Goal: Use online tool/utility: Utilize a website feature to perform a specific function

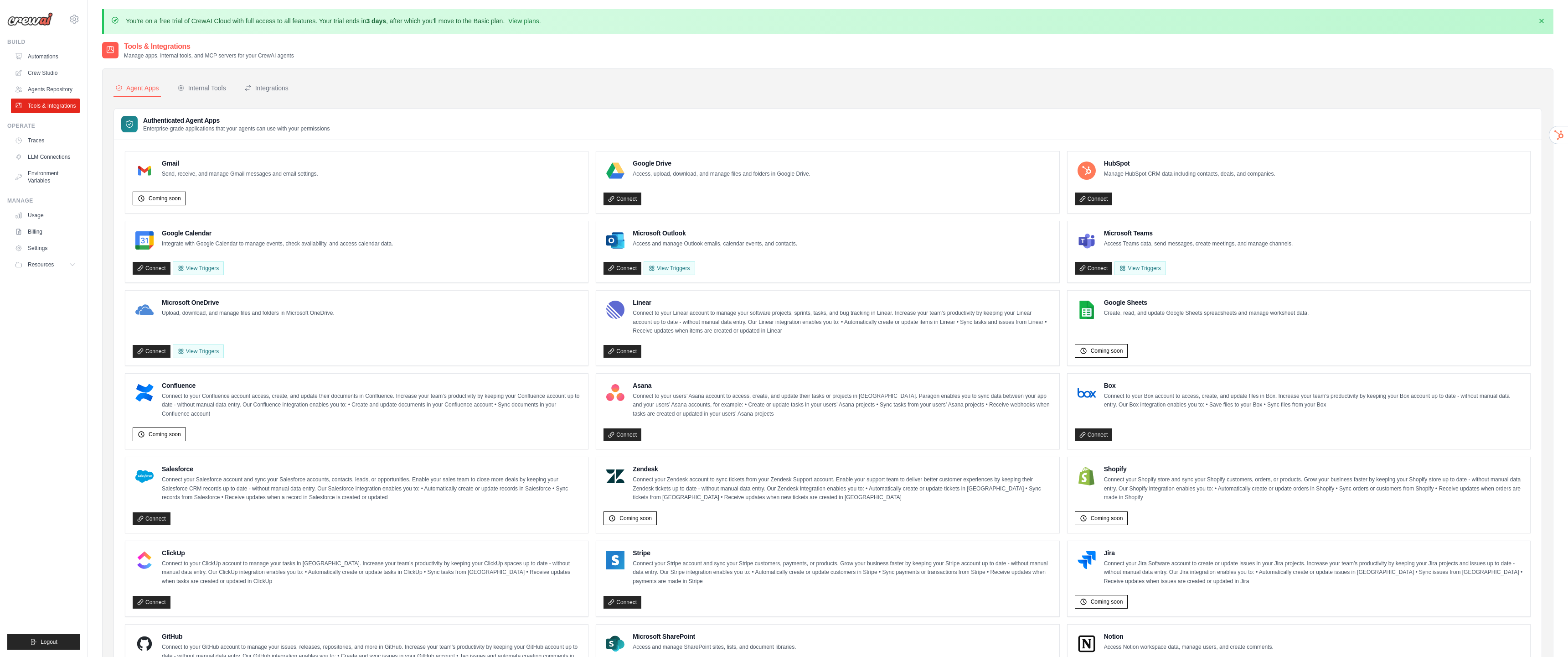
click at [1103, 174] on div "HubSpot Manage HubSpot CRM data including contacts, deals, and companies." at bounding box center [1175, 171] width 201 height 24
click at [1091, 166] on img at bounding box center [1086, 170] width 18 height 18
click at [1105, 197] on link "Connect" at bounding box center [1093, 199] width 38 height 13
click at [43, 76] on link "Crew Studio" at bounding box center [46, 73] width 69 height 14
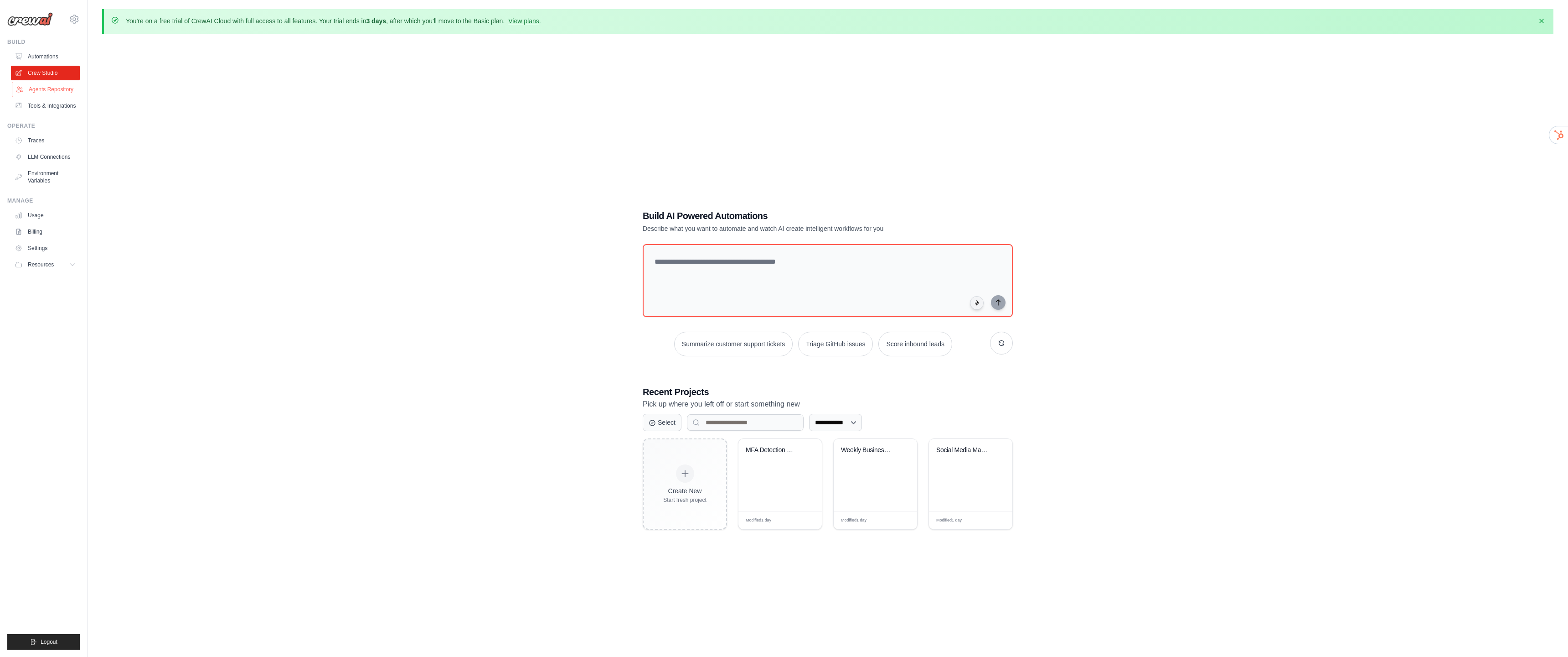
click at [19, 83] on link "Agents Repository" at bounding box center [46, 89] width 69 height 14
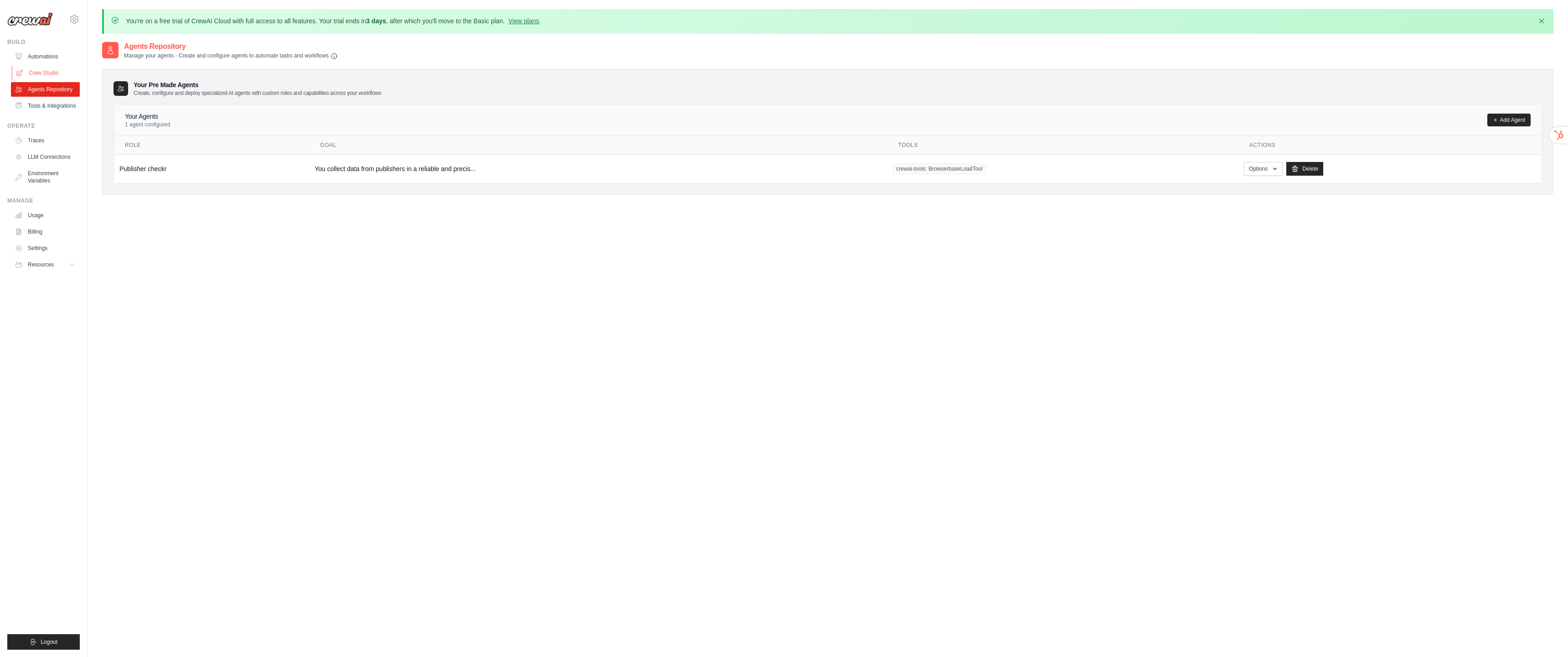
click at [30, 69] on link "Crew Studio" at bounding box center [46, 73] width 69 height 14
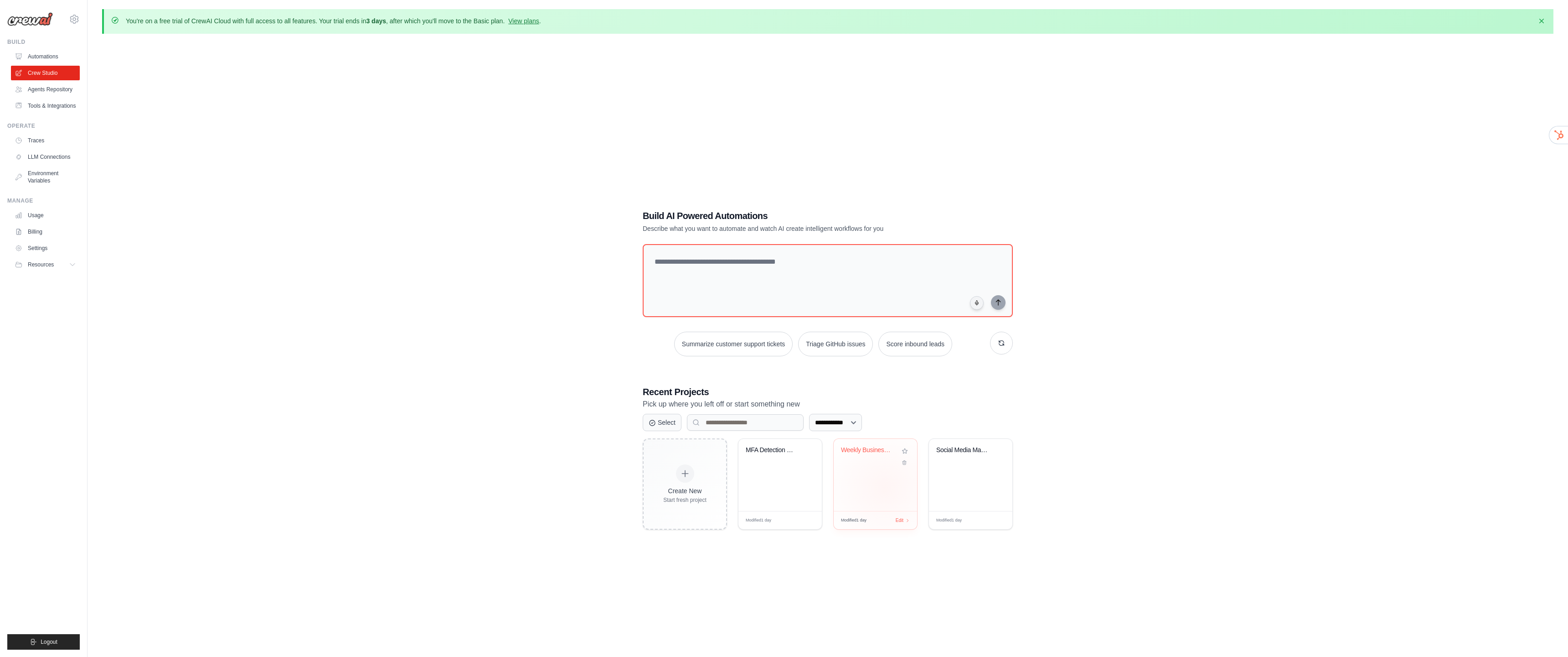
click at [885, 487] on div "Weekly Business Intelligence Report..." at bounding box center [875, 475] width 83 height 72
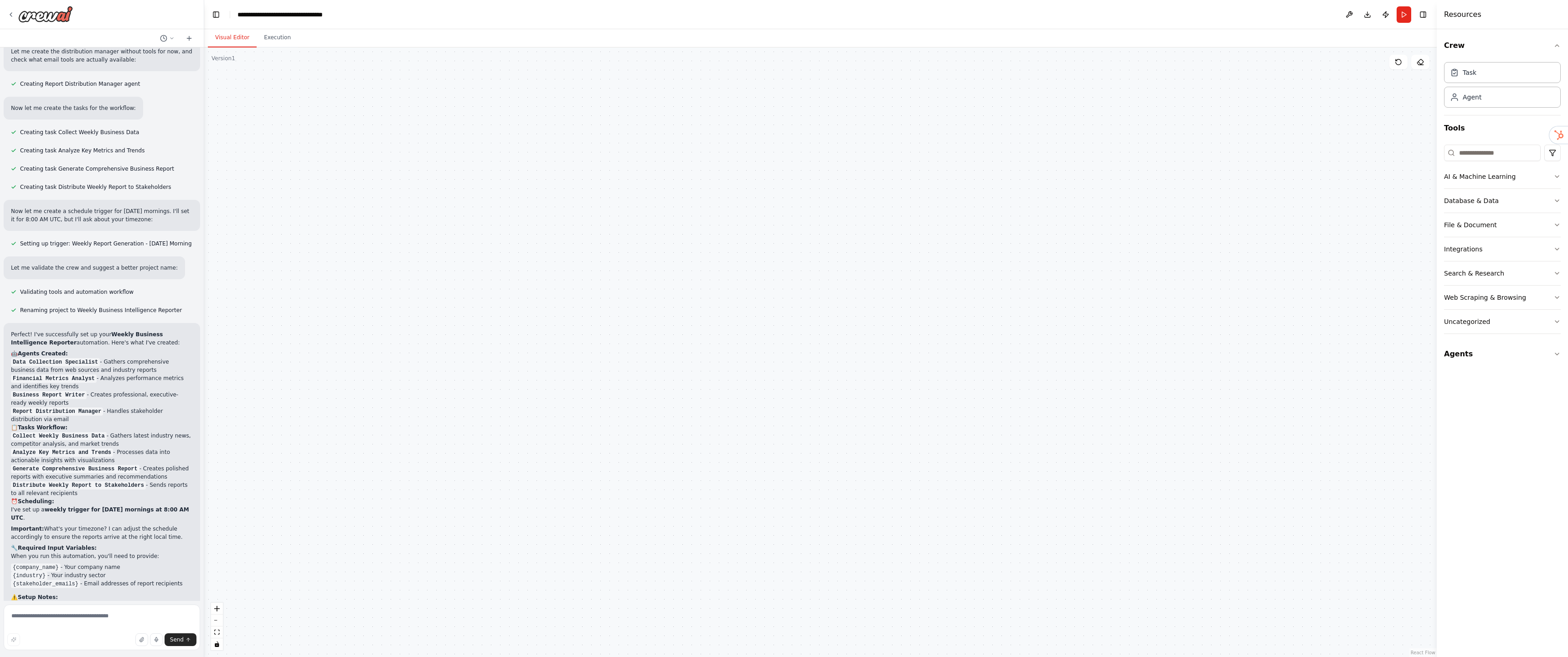
scroll to position [481, 0]
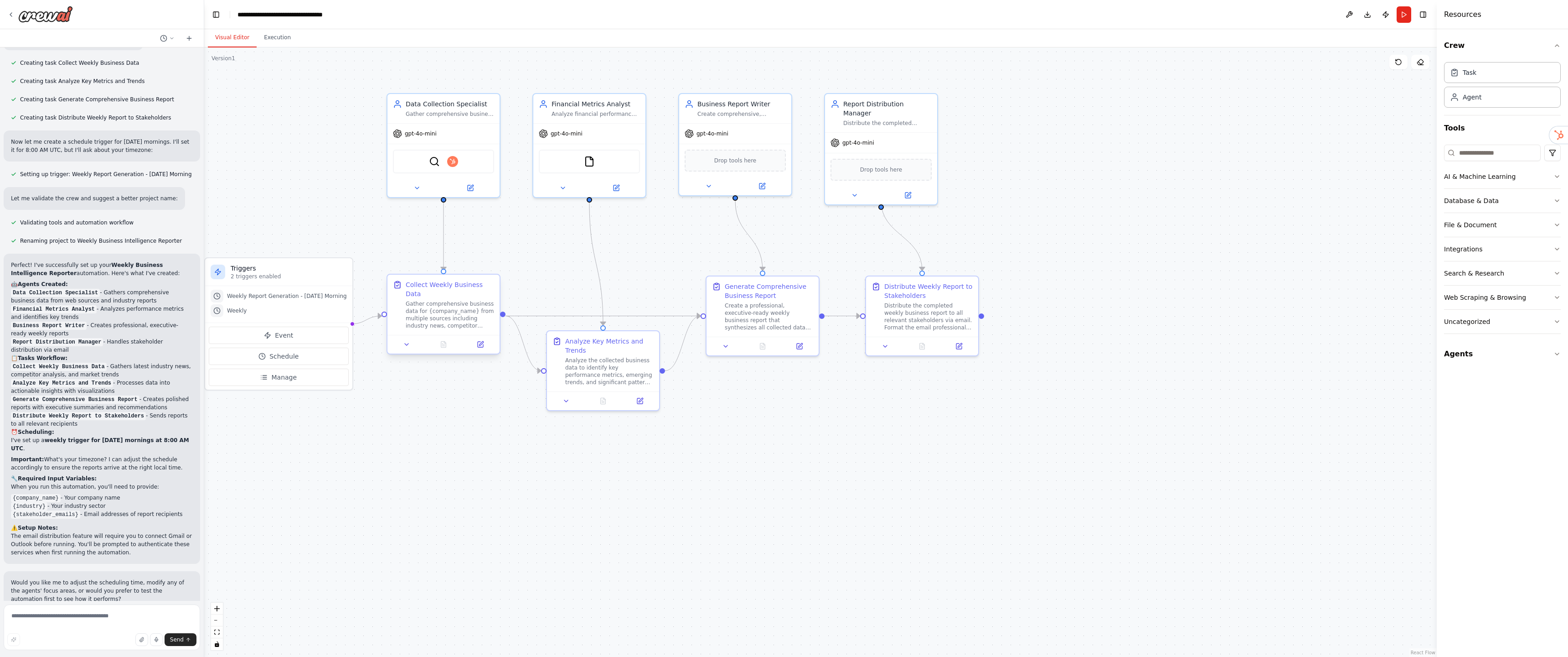
click at [453, 307] on div "Gather comprehensive business data for {company_name} from multiple sources inc…" at bounding box center [450, 314] width 88 height 30
click at [462, 318] on div "Gather comprehensive business data for {company_name} from multiple sources inc…" at bounding box center [450, 314] width 88 height 30
click at [450, 315] on div "Gather comprehensive business data for {company_name} from multiple sources inc…" at bounding box center [450, 314] width 88 height 30
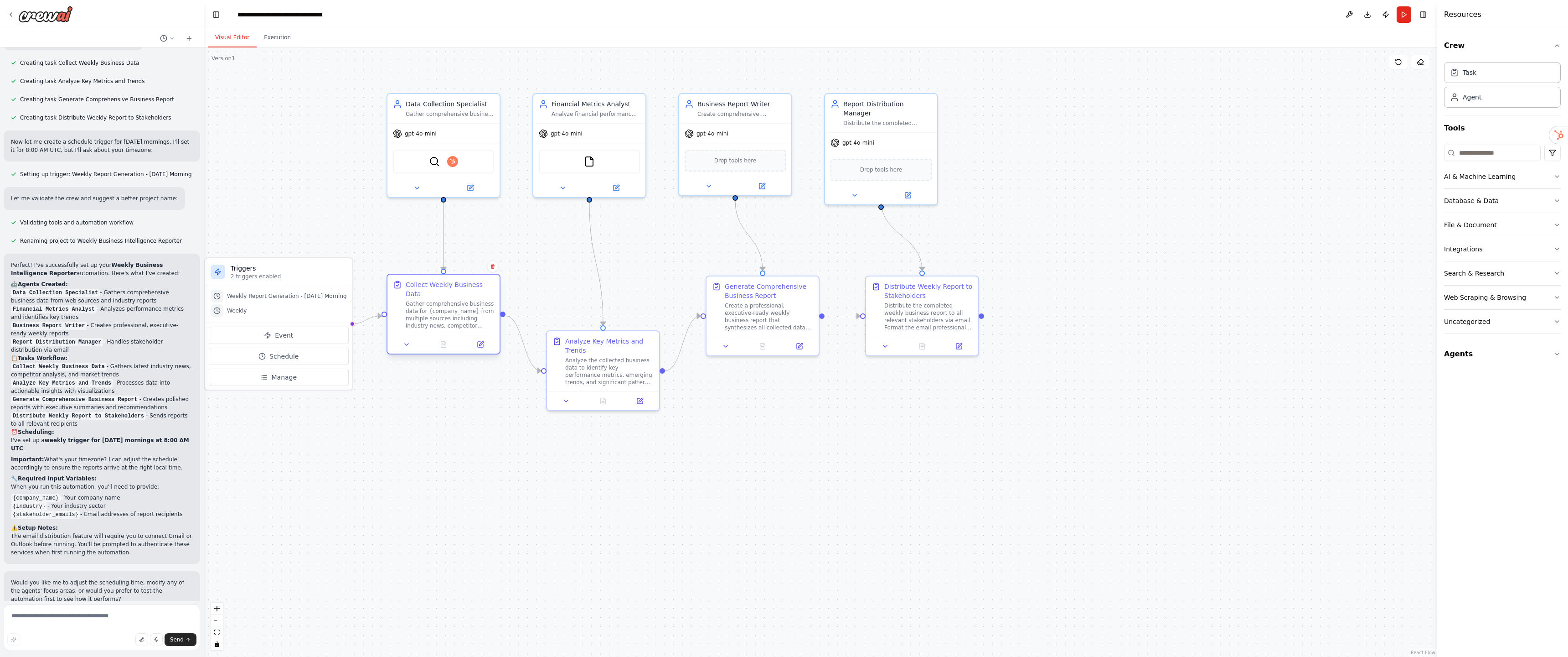
click at [444, 306] on div "Gather comprehensive business data for {company_name} from multiple sources inc…" at bounding box center [450, 314] width 88 height 30
click at [484, 345] on button at bounding box center [480, 344] width 32 height 11
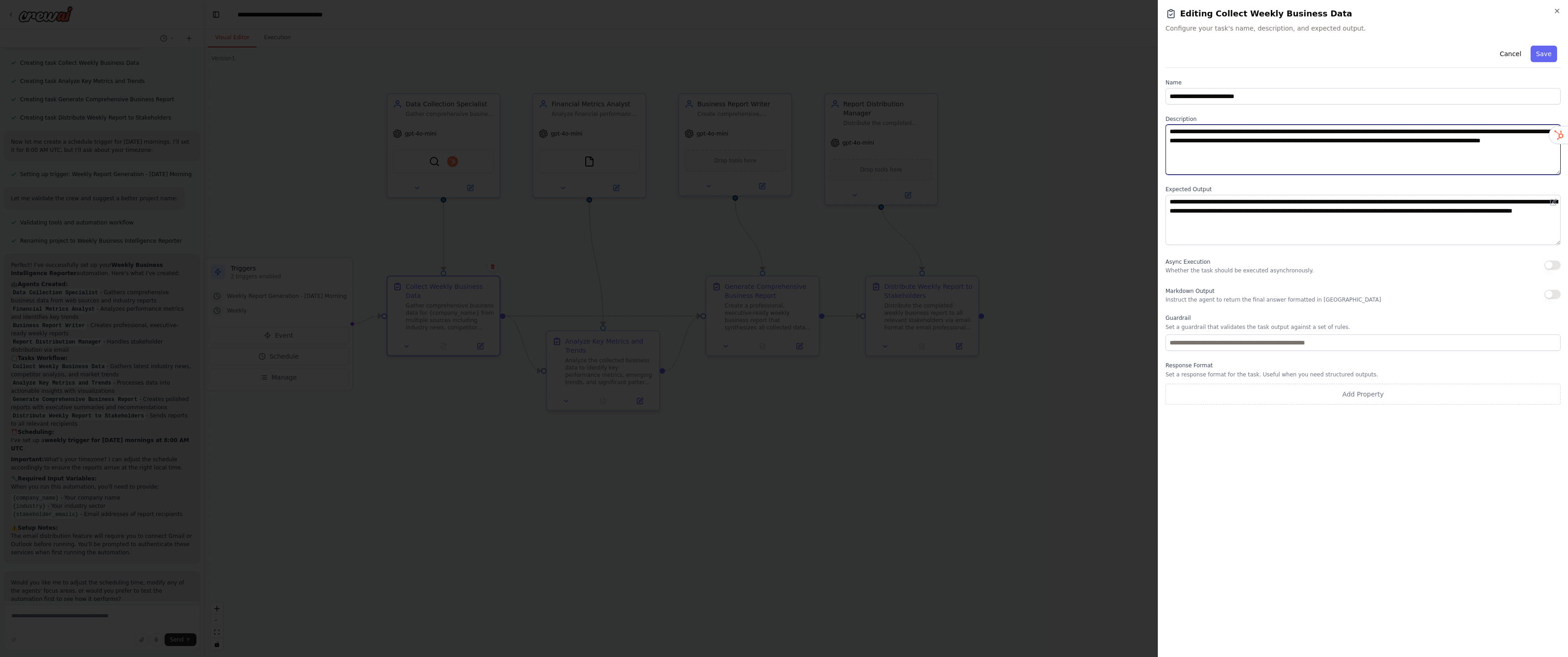
drag, startPoint x: 1342, startPoint y: 132, endPoint x: 1291, endPoint y: 132, distance: 51.0
click at [1291, 132] on textarea "**********" at bounding box center [1363, 150] width 395 height 50
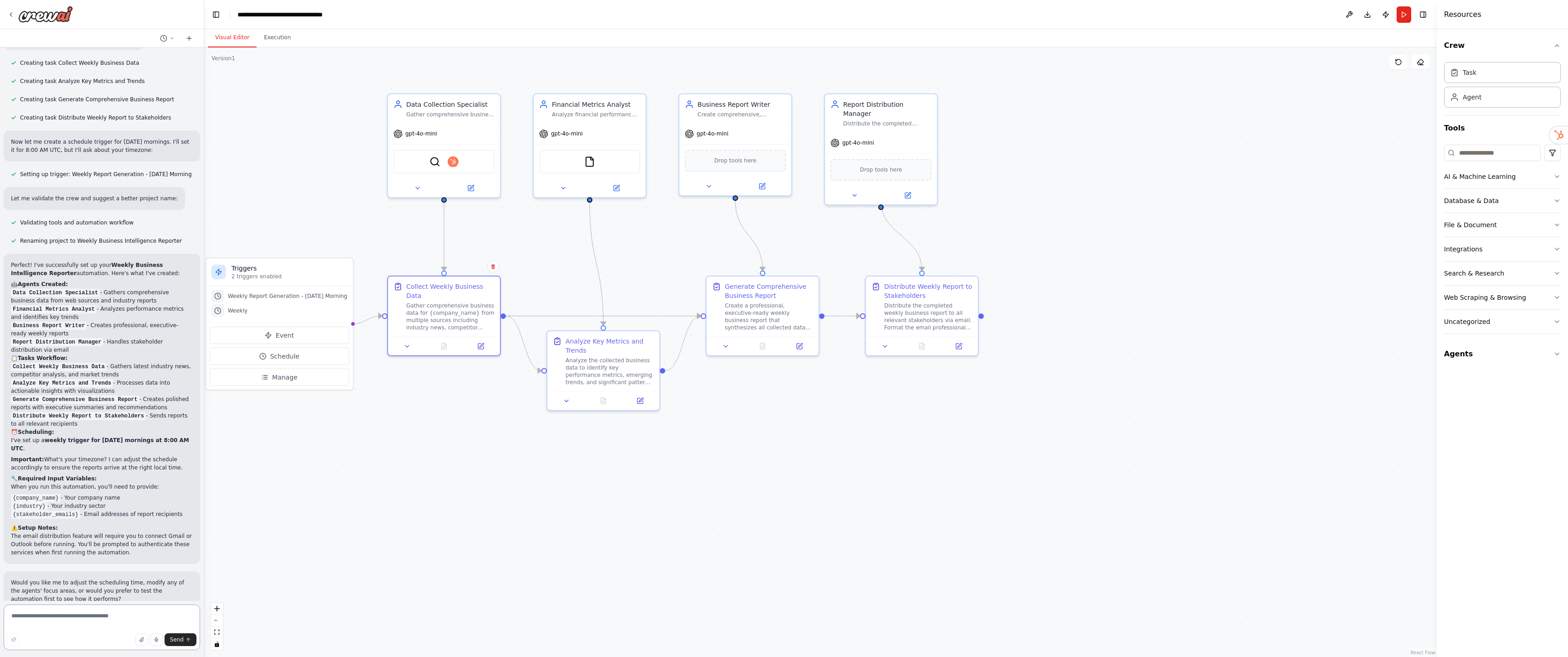
click at [118, 612] on textarea at bounding box center [101, 627] width 196 height 45
click at [110, 622] on textarea at bounding box center [101, 627] width 196 height 45
type textarea "**********"
drag, startPoint x: 466, startPoint y: 158, endPoint x: 459, endPoint y: 158, distance: 7.0
click at [464, 158] on div "SerperDevTool Hubspot" at bounding box center [444, 159] width 101 height 24
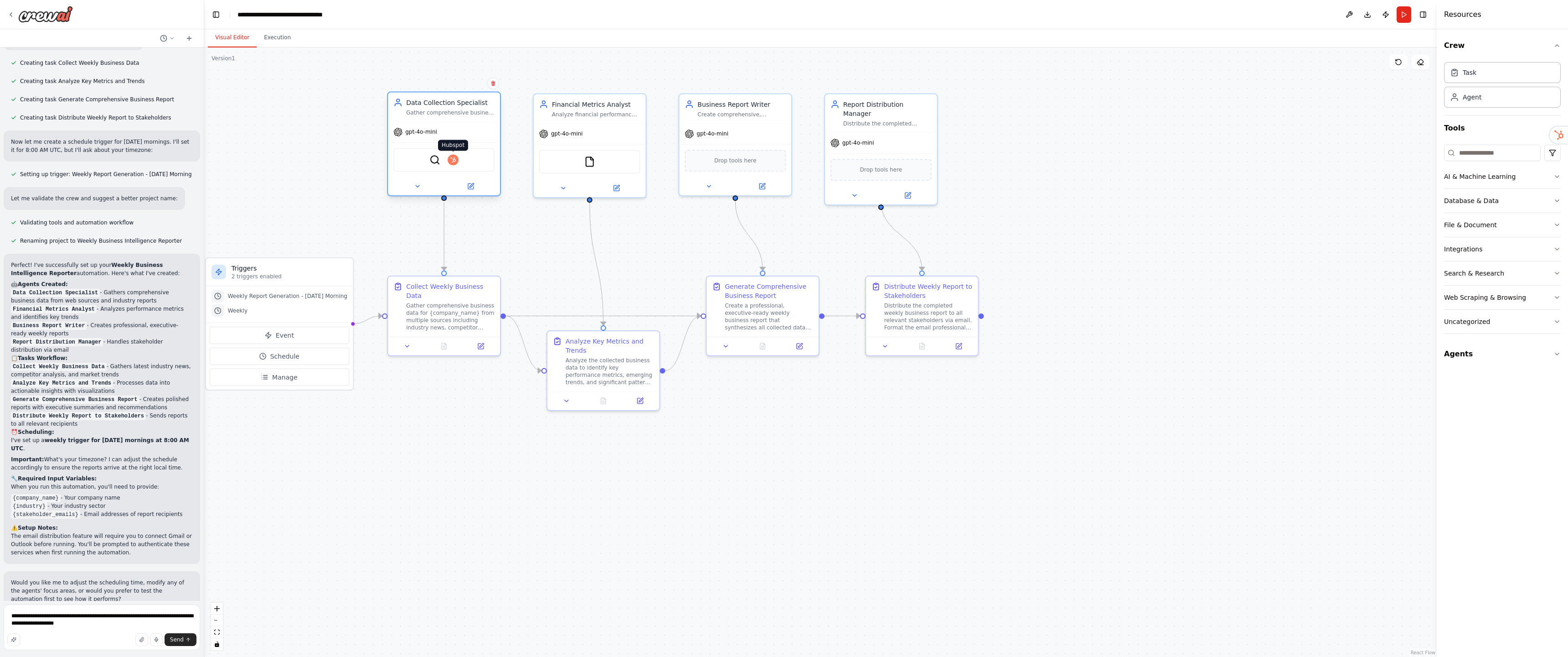
click at [455, 159] on img at bounding box center [452, 159] width 11 height 11
click at [93, 621] on textarea "**********" at bounding box center [101, 627] width 196 height 45
click at [101, 623] on textarea "**********" at bounding box center [101, 627] width 196 height 45
